Goal: Information Seeking & Learning: Learn about a topic

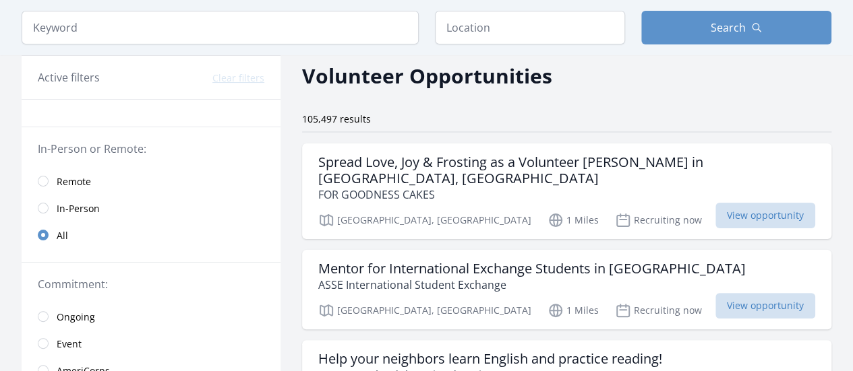
scroll to position [81, 0]
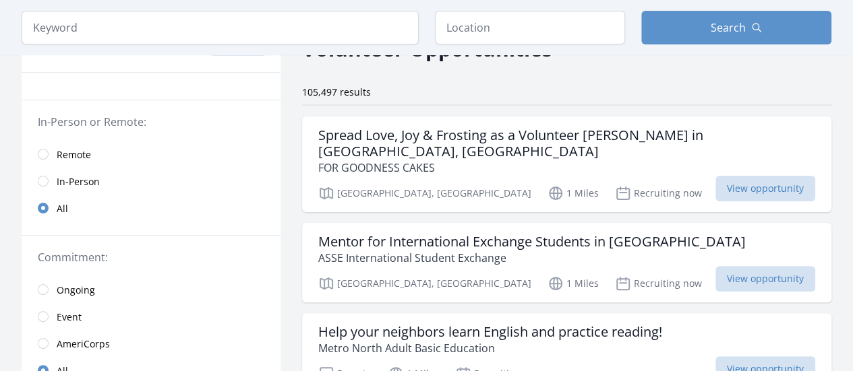
click at [49, 151] on link "Remote" at bounding box center [151, 154] width 259 height 27
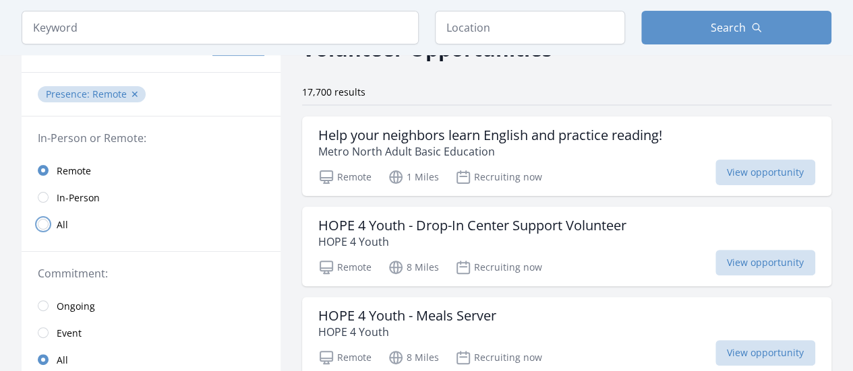
click at [42, 224] on input "radio" at bounding box center [43, 224] width 11 height 11
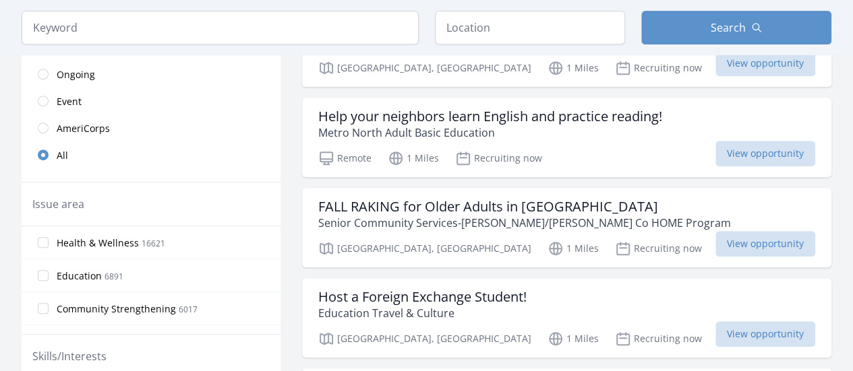
scroll to position [324, 0]
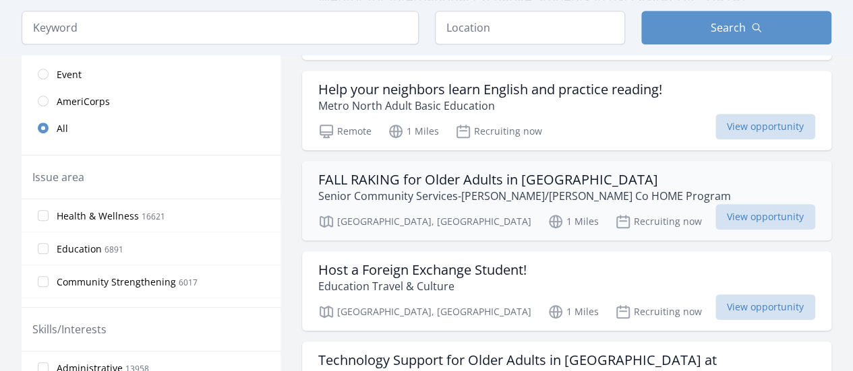
click at [576, 172] on h3 "FALL RAKING for Older Adults in [GEOGRAPHIC_DATA]" at bounding box center [524, 180] width 413 height 16
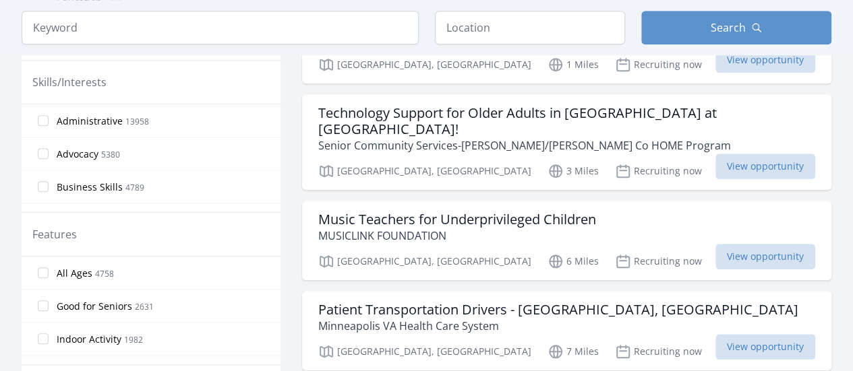
scroll to position [550, 0]
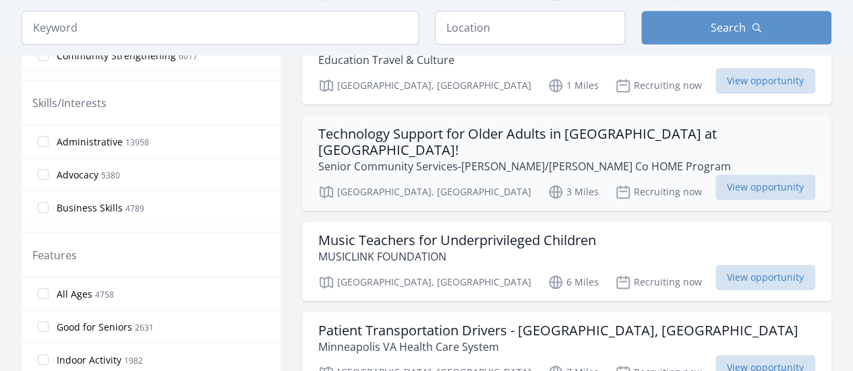
click at [599, 158] on p "Senior Community Services-Wright/Sherburne Co HOME Program" at bounding box center [566, 166] width 497 height 16
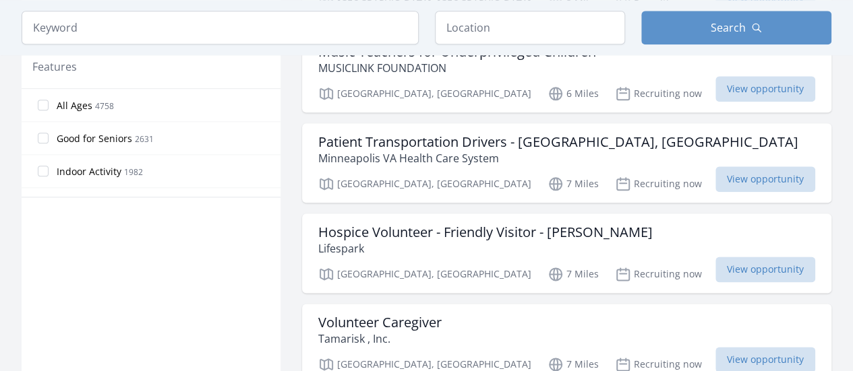
scroll to position [766, 0]
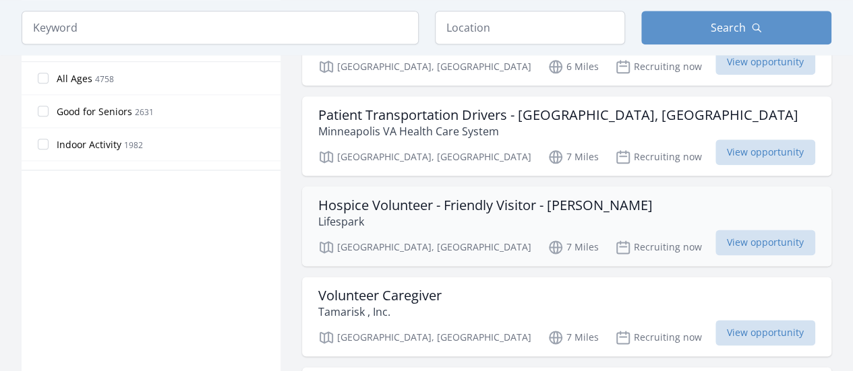
click at [463, 198] on h3 "Hospice Volunteer - Friendly Visitor - Ramsey" at bounding box center [485, 206] width 334 height 16
click at [777, 216] on div "Active filters Clear filters In-Person or Remote: Remote In-Person All Commitme…" at bounding box center [427, 334] width 810 height 2003
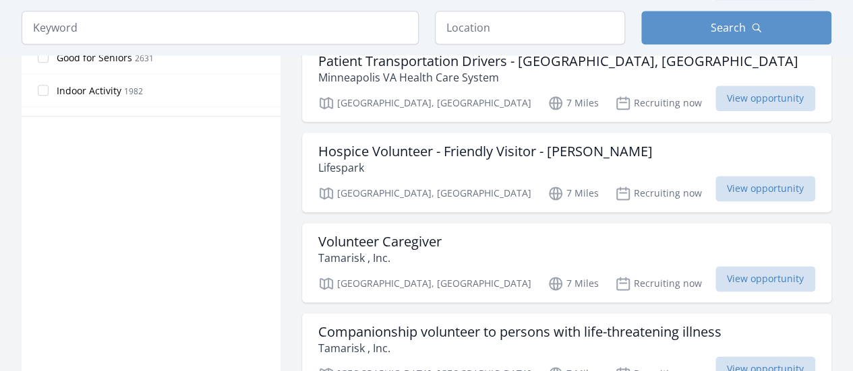
scroll to position [847, 0]
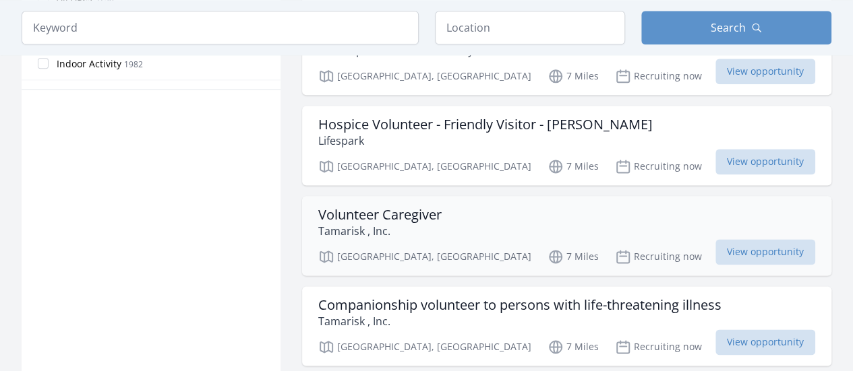
click at [367, 207] on h3 "Volunteer Caregiver" at bounding box center [379, 215] width 123 height 16
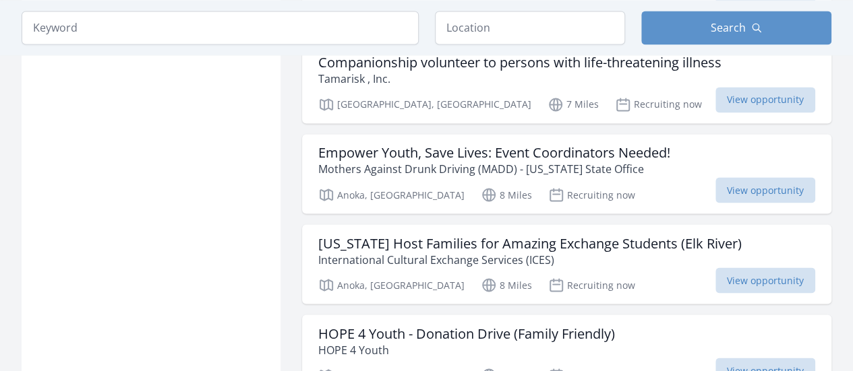
scroll to position [1116, 0]
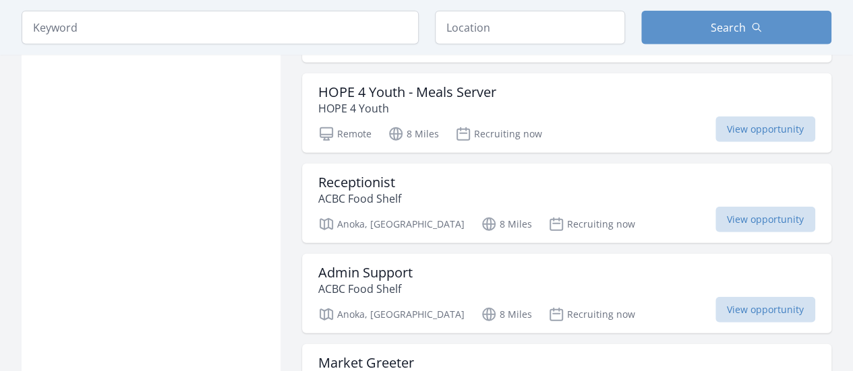
scroll to position [1629, 0]
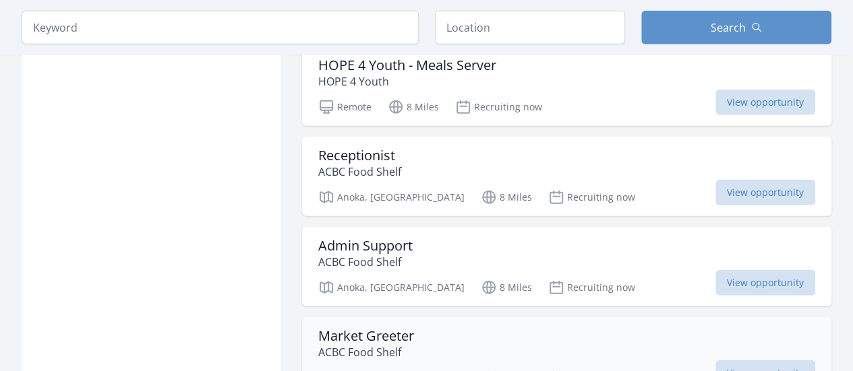
click at [390, 345] on p "ACBC Food Shelf" at bounding box center [366, 353] width 96 height 16
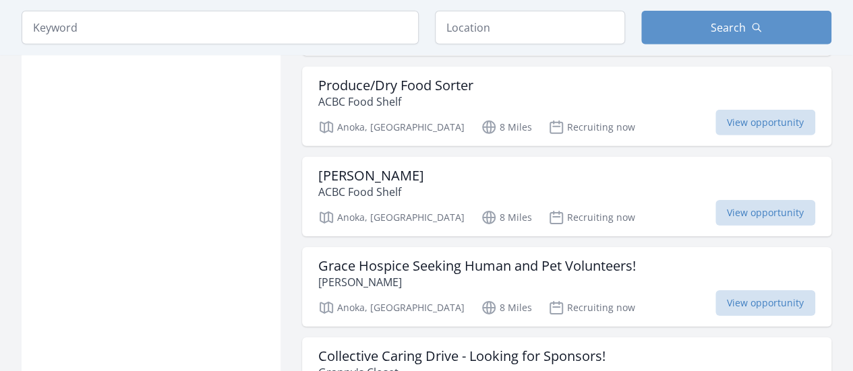
scroll to position [2087, 0]
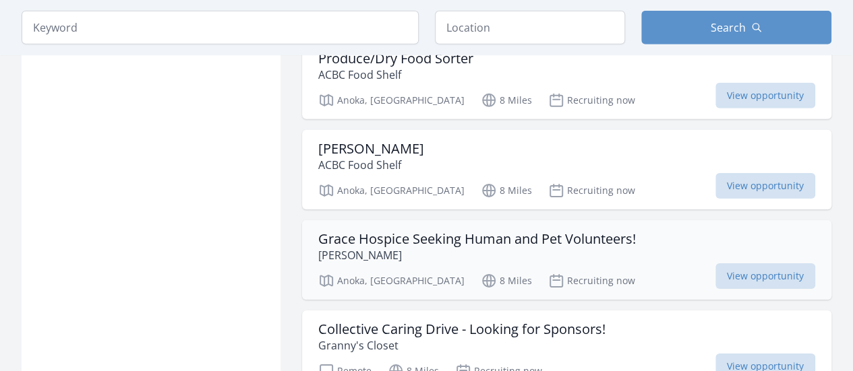
click at [405, 231] on h3 "Grace Hospice Seeking Human and Pet Volunteers!" at bounding box center [477, 239] width 318 height 16
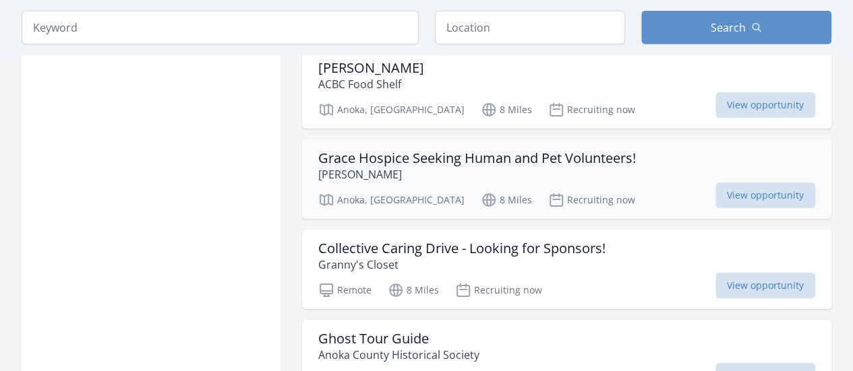
scroll to position [2195, 0]
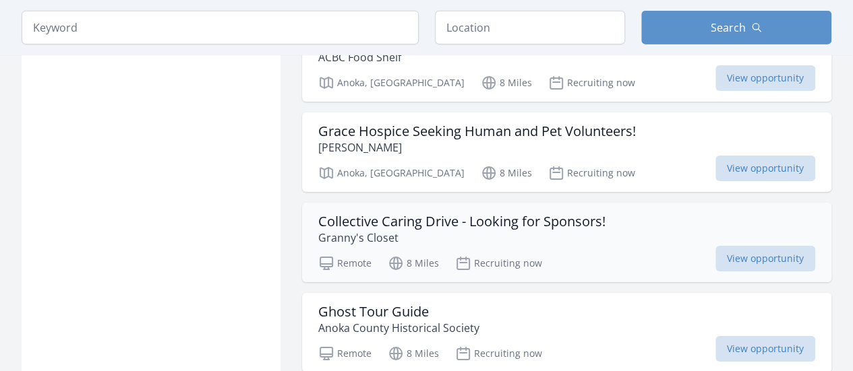
click at [492, 214] on h3 "Collective Caring Drive - Looking for Sponsors!" at bounding box center [461, 222] width 287 height 16
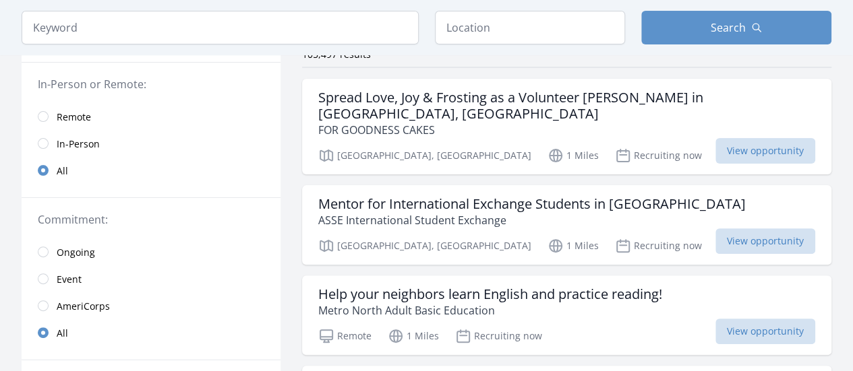
scroll to position [0, 0]
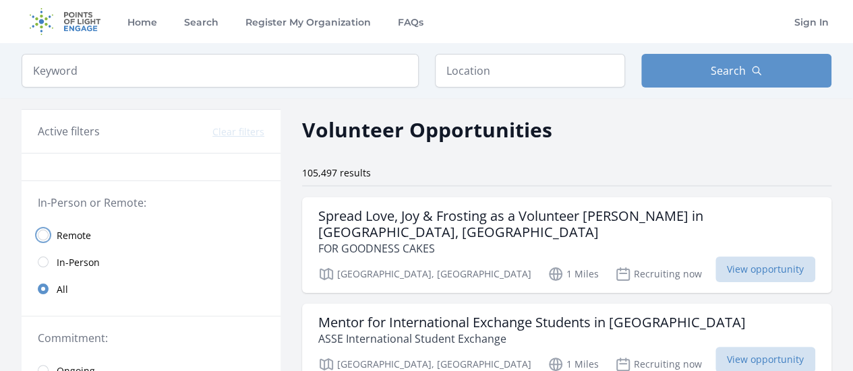
click at [42, 234] on input "radio" at bounding box center [43, 235] width 11 height 11
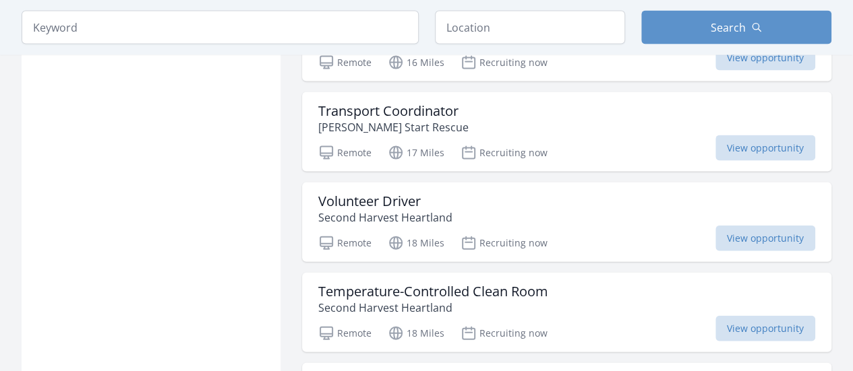
scroll to position [1429, 0]
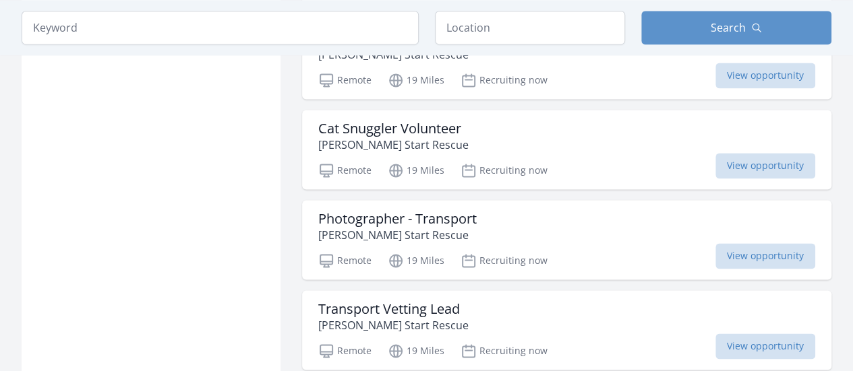
scroll to position [3533, 0]
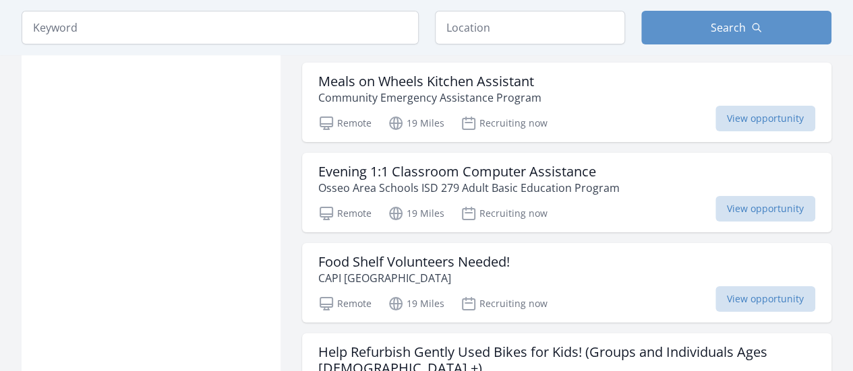
scroll to position [5089, 0]
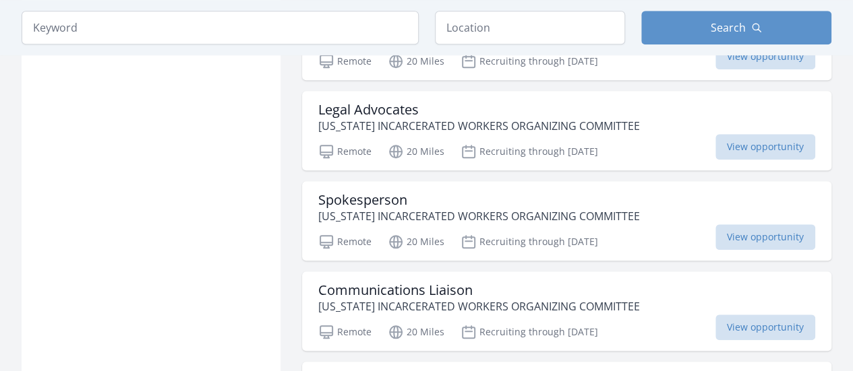
scroll to position [5709, 0]
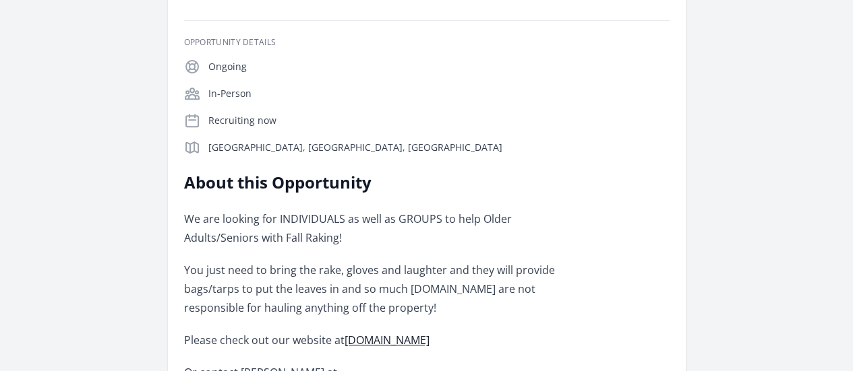
scroll to position [216, 0]
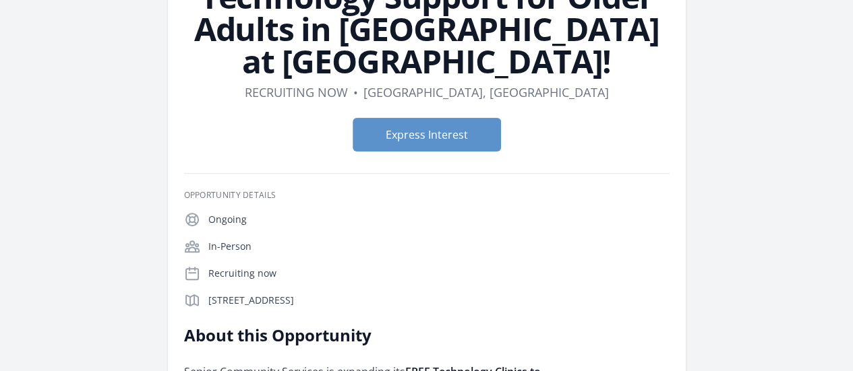
scroll to position [132, 0]
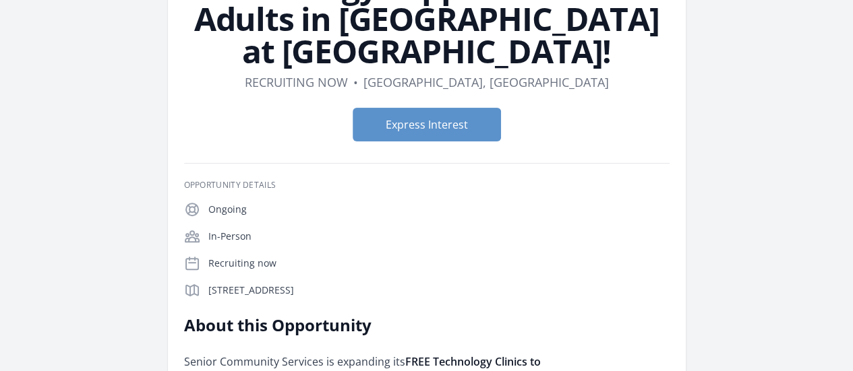
drag, startPoint x: 843, startPoint y: 123, endPoint x: 849, endPoint y: 168, distance: 45.6
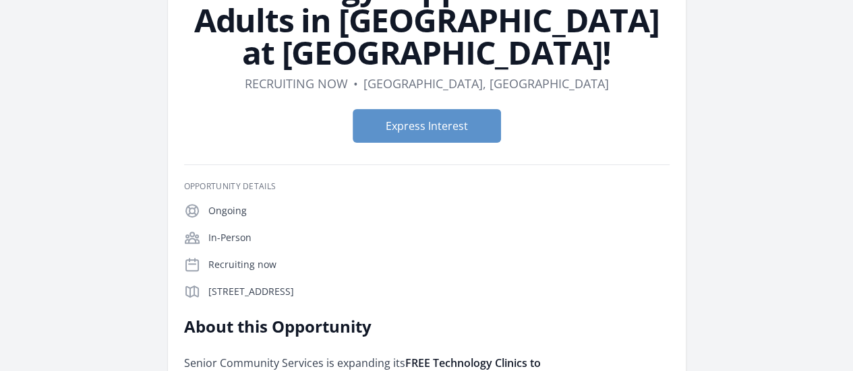
scroll to position [129, 0]
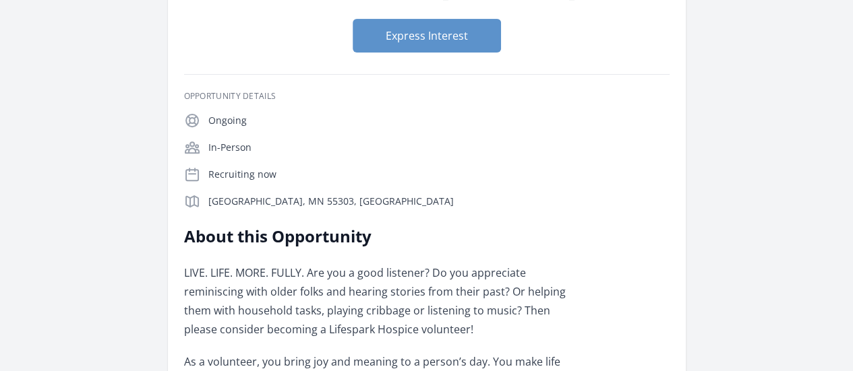
scroll to position [135, 0]
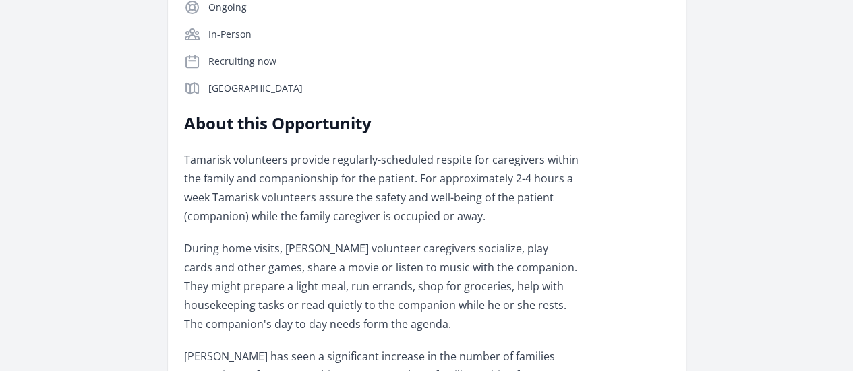
scroll to position [243, 0]
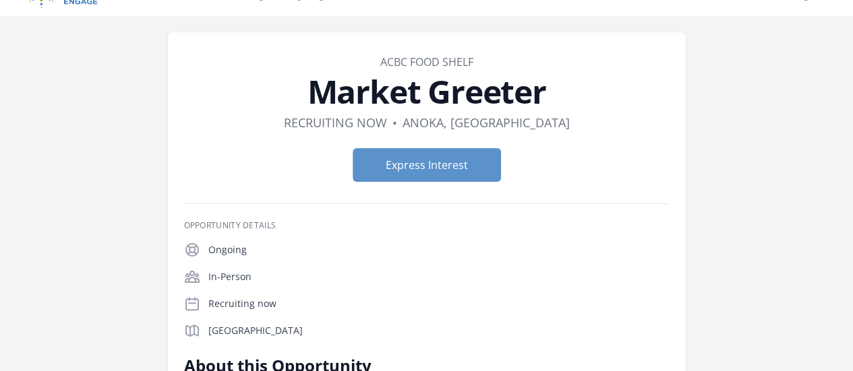
scroll to position [135, 0]
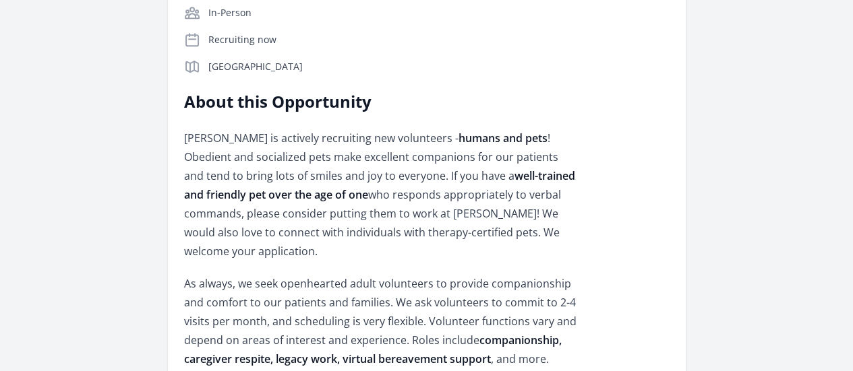
scroll to position [351, 0]
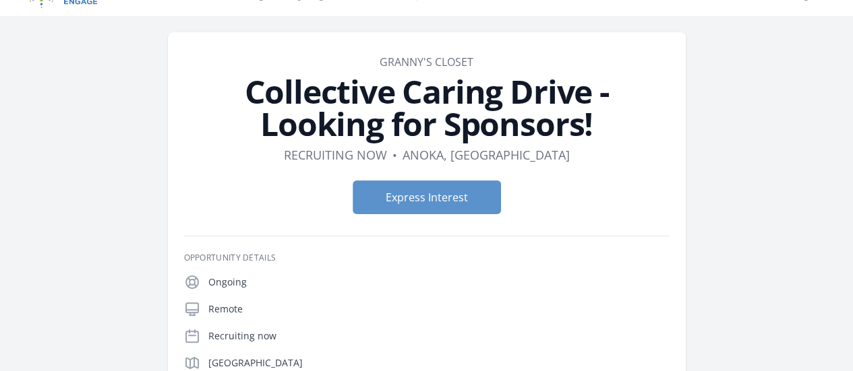
scroll to position [189, 0]
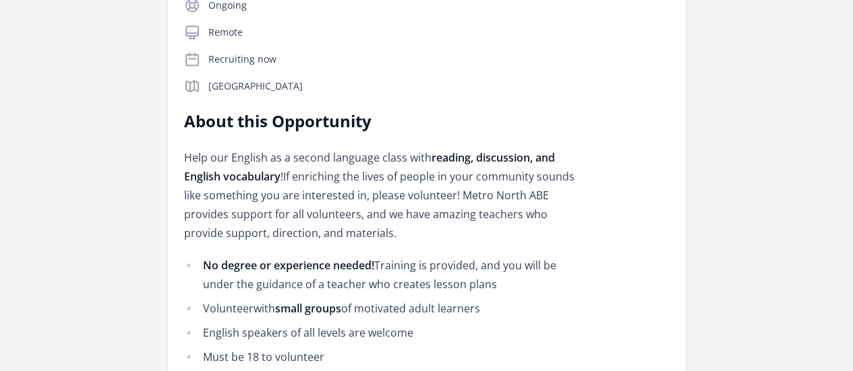
scroll to position [313, 0]
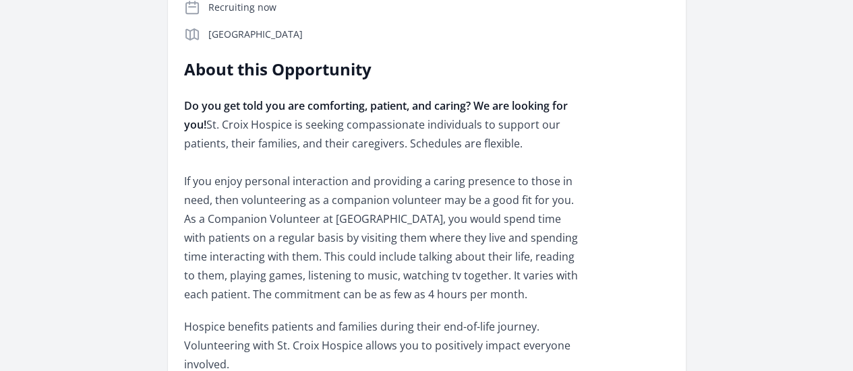
scroll to position [365, 0]
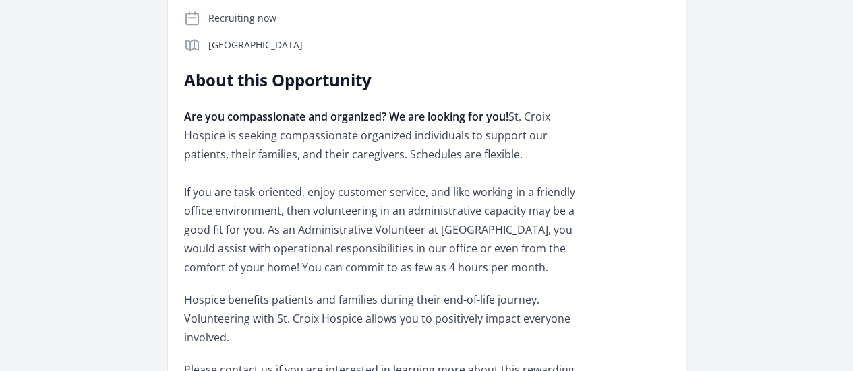
scroll to position [390, 0]
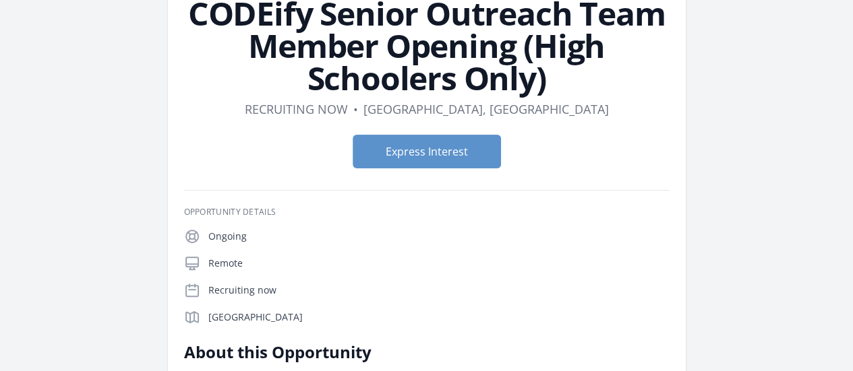
scroll to position [105, 0]
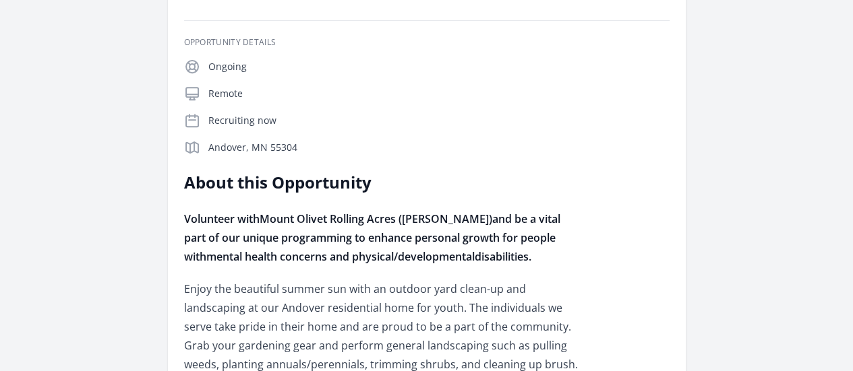
scroll to position [270, 0]
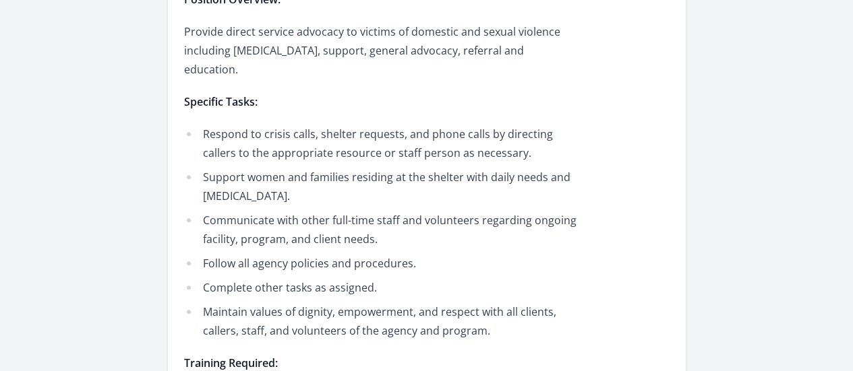
scroll to position [457, 0]
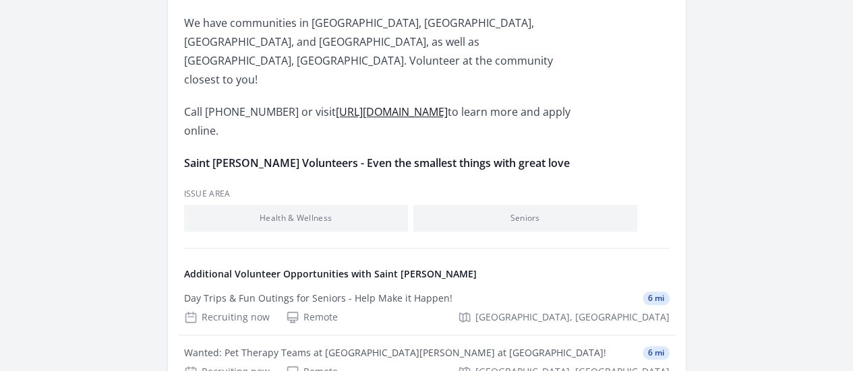
scroll to position [564, 0]
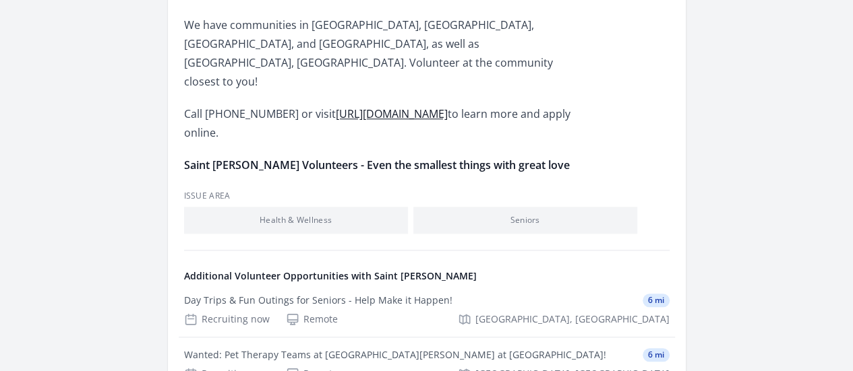
click at [0, 0] on div "Dining Services Volunteer" at bounding box center [0, 0] width 0 height 0
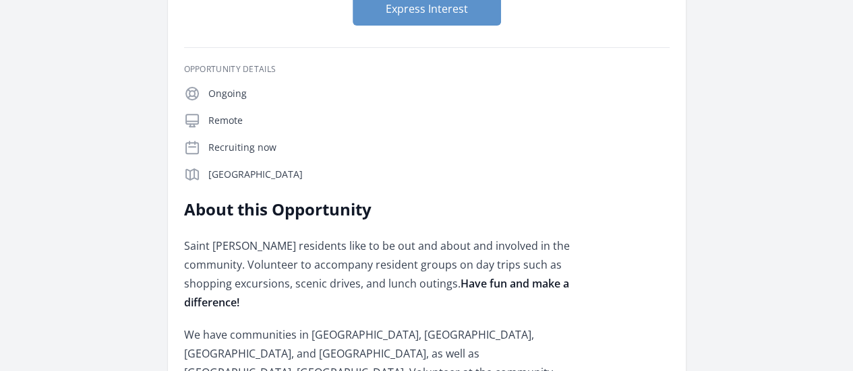
scroll to position [243, 0]
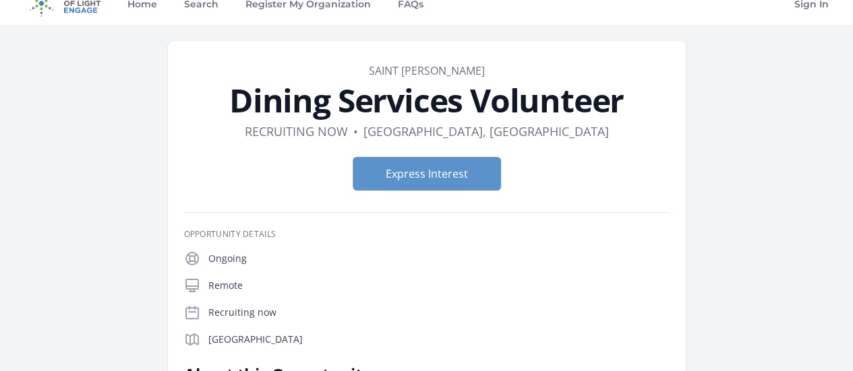
scroll to position [3, 0]
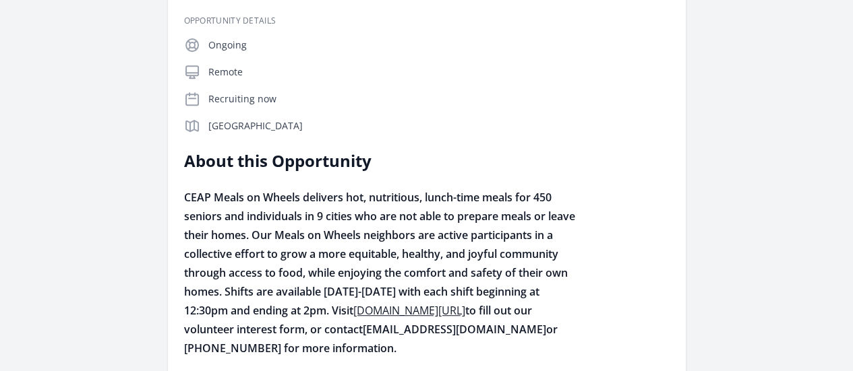
scroll to position [264, 0]
click at [850, 171] on div "Organization Community Emergency Assistance Program Meals on Wheels Frozen Meal…" at bounding box center [426, 346] width 853 height 1132
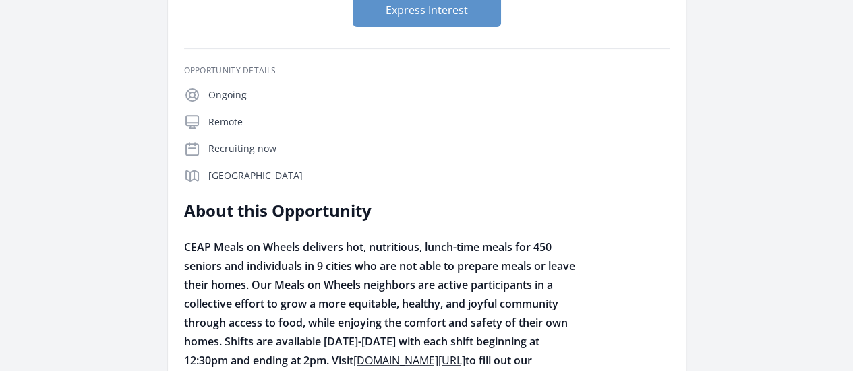
scroll to position [210, 0]
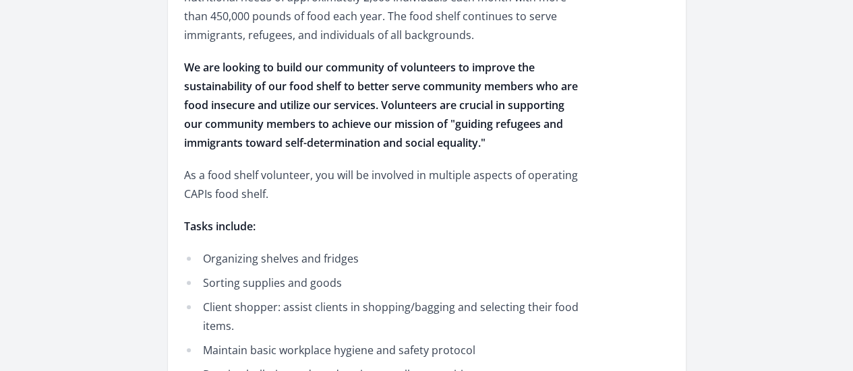
scroll to position [692, 0]
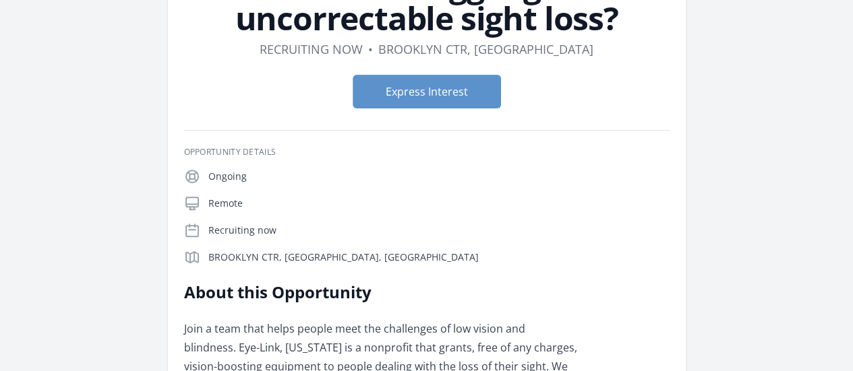
scroll to position [138, 0]
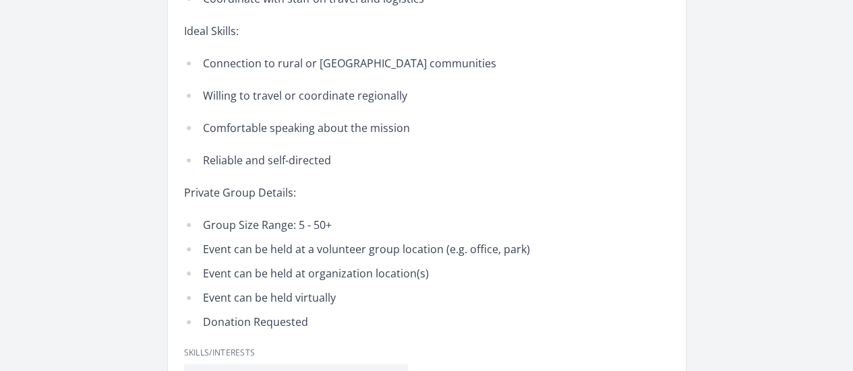
scroll to position [727, 0]
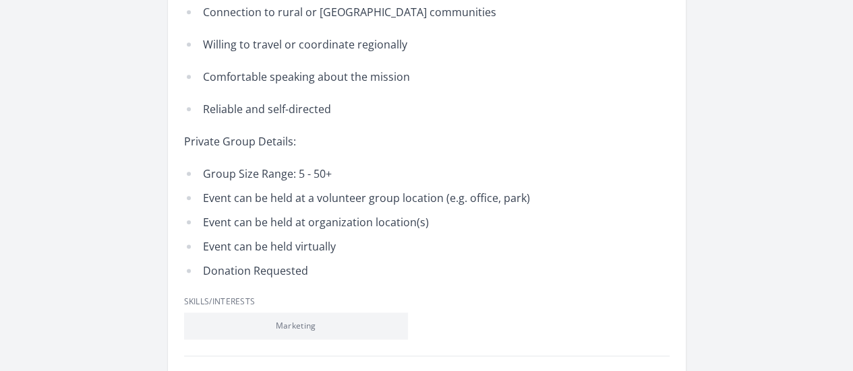
click at [850, 241] on div "Organization MINNESOTA INCARCERATED WORKERS ORGANIZING COMMITTEE Greater MN Out…" at bounding box center [426, 83] width 853 height 1535
